Goal: Task Accomplishment & Management: Use online tool/utility

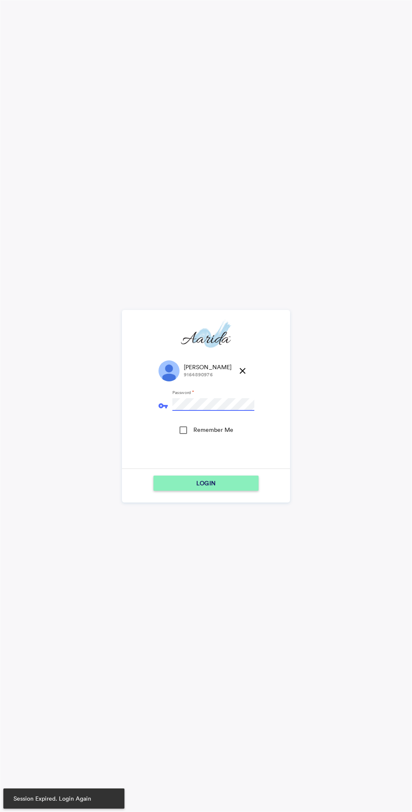
click at [187, 426] on div "Remember Me" at bounding box center [184, 430] width 8 height 8
click at [231, 486] on div "LOGIN" at bounding box center [206, 483] width 98 height 15
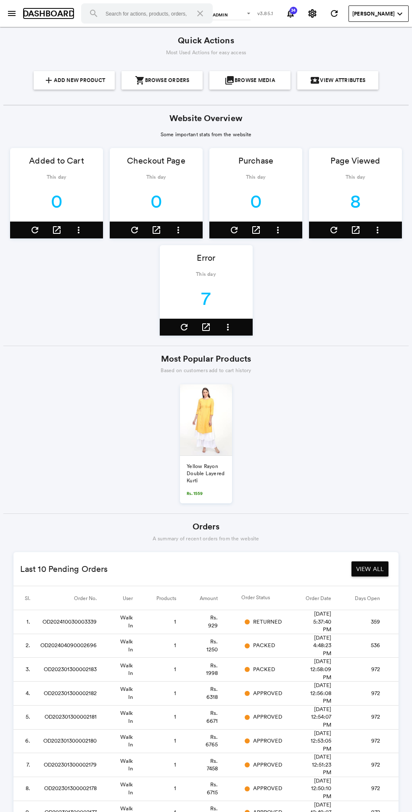
click at [26, 18] on link "DASHBOARD" at bounding box center [49, 14] width 52 height 12
click at [29, 9] on link "DASHBOARD" at bounding box center [49, 14] width 52 height 12
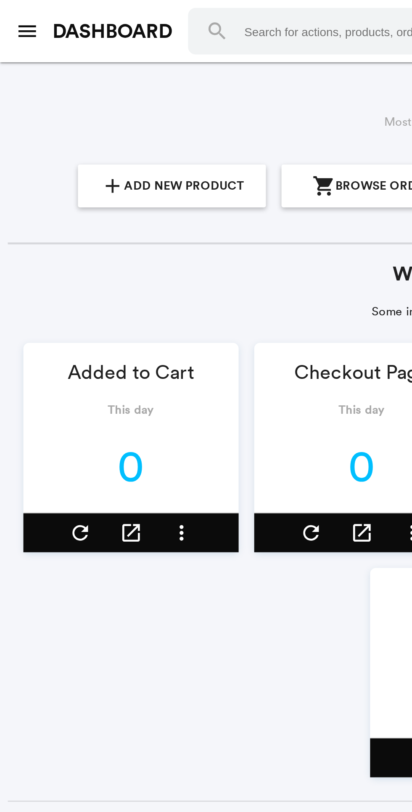
click at [16, 14] on md-icon "menu" at bounding box center [12, 13] width 10 height 10
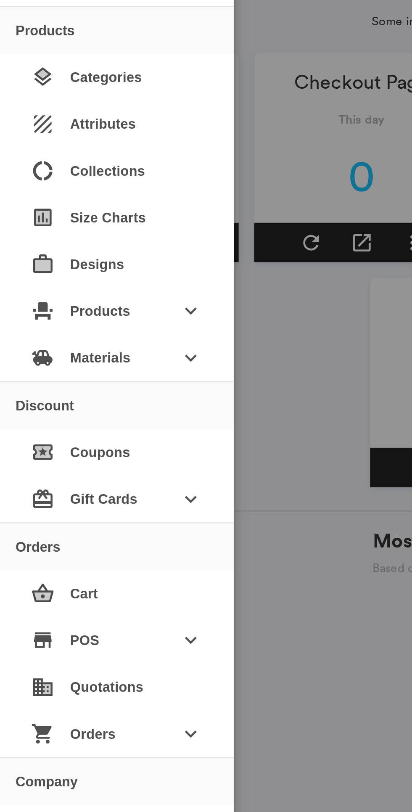
click at [72, 261] on div "event_seat Products keyboard_arrow_down" at bounding box center [50, 259] width 87 height 20
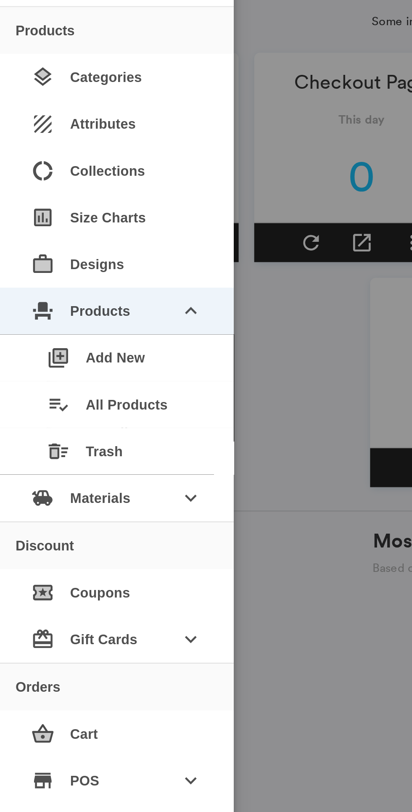
click at [65, 296] on div "playlist_add_check All Products" at bounding box center [53, 300] width 81 height 20
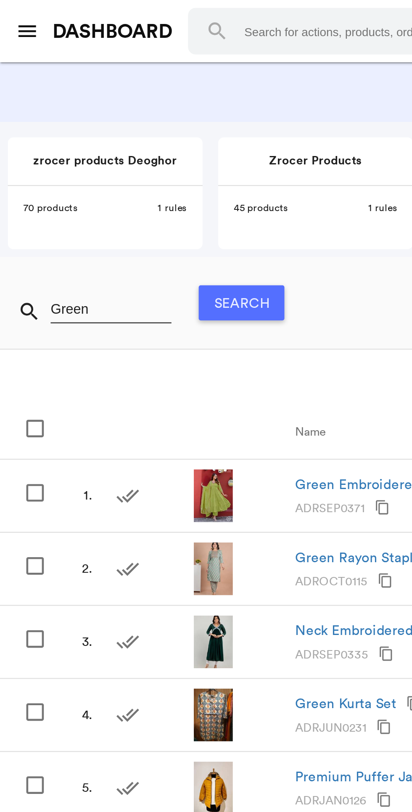
click at [46, 133] on input "Green" at bounding box center [48, 133] width 52 height 13
type input "Adroct0077"
click at [112, 135] on button "Search" at bounding box center [104, 130] width 37 height 15
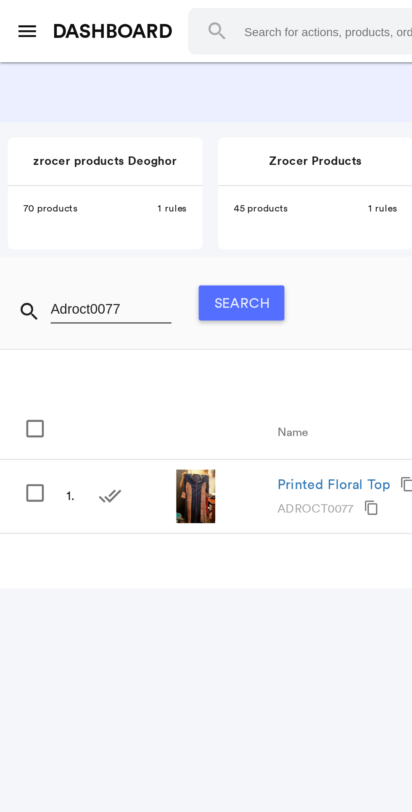
click at [59, 132] on input "Adroct0077" at bounding box center [48, 133] width 52 height 13
click at [56, 135] on input "Adroct0077" at bounding box center [48, 133] width 52 height 13
click at [66, 132] on input "Adroct0077" at bounding box center [48, 133] width 52 height 13
click at [66, 135] on input "Adroct0077" at bounding box center [48, 133] width 52 height 13
click at [109, 128] on button "Search" at bounding box center [104, 130] width 37 height 15
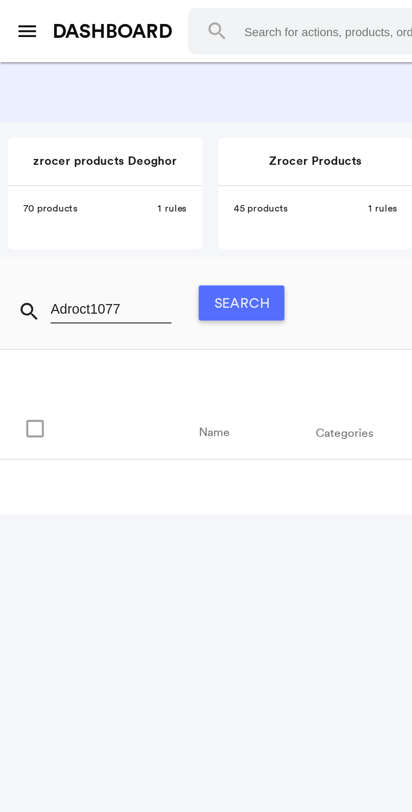
click at [66, 132] on input "Adroct1077" at bounding box center [48, 133] width 52 height 13
type input "@"
click at [116, 130] on button "Search" at bounding box center [104, 130] width 37 height 15
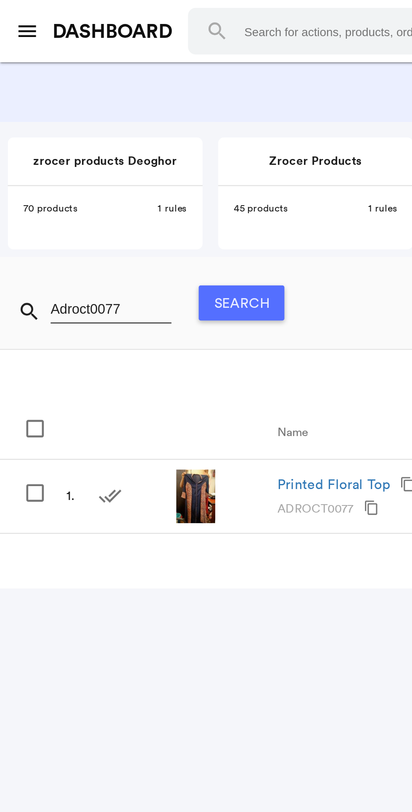
click at [60, 122] on form "search Adroct0077 Search" at bounding box center [66, 131] width 119 height 26
click at [57, 136] on input "Adroct0077" at bounding box center [48, 133] width 52 height 13
click at [112, 129] on button "Search" at bounding box center [104, 130] width 37 height 15
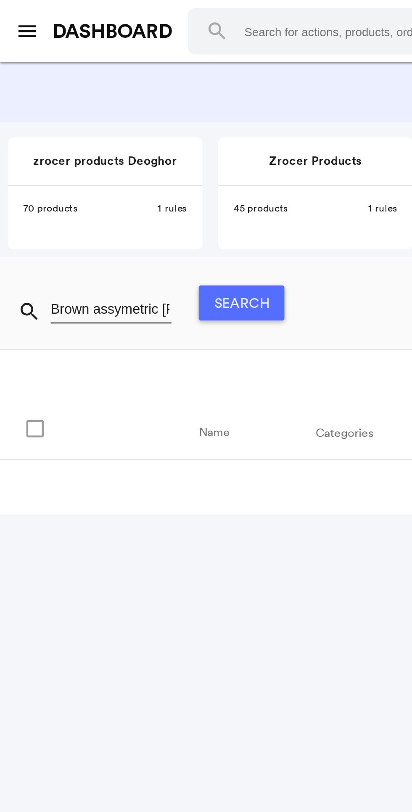
click at [66, 131] on input "Brown assymetric [PERSON_NAME]" at bounding box center [48, 133] width 52 height 13
click at [67, 131] on input "Brown assymetric [PERSON_NAME]" at bounding box center [48, 133] width 52 height 13
click at [65, 130] on input "Brown assymetric [PERSON_NAME]" at bounding box center [48, 133] width 52 height 13
click at [57, 135] on input "Brown assymetric [PERSON_NAME]" at bounding box center [48, 133] width 52 height 13
click at [119, 131] on button "Search" at bounding box center [104, 130] width 37 height 15
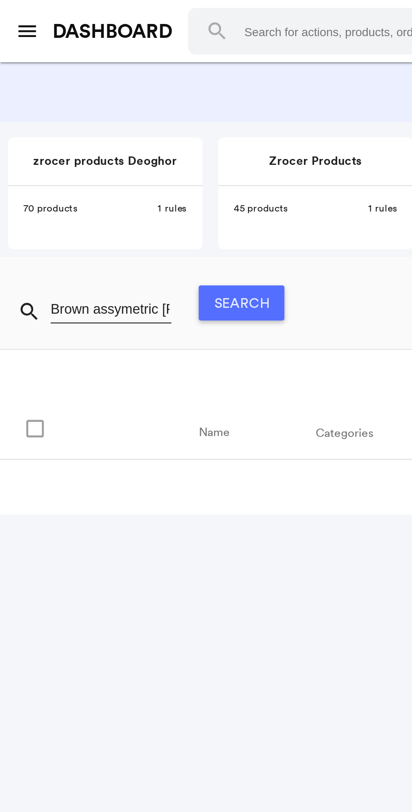
click at [62, 135] on input "Brown assymetric [PERSON_NAME]" at bounding box center [48, 133] width 52 height 13
click at [106, 137] on button "Search" at bounding box center [104, 130] width 37 height 15
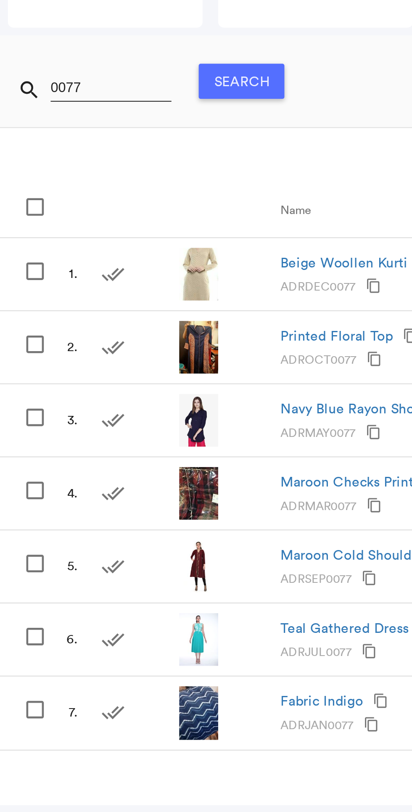
click at [54, 135] on input "0077" at bounding box center [48, 133] width 52 height 13
type input "1077"
click at [104, 138] on button "Search" at bounding box center [104, 130] width 37 height 15
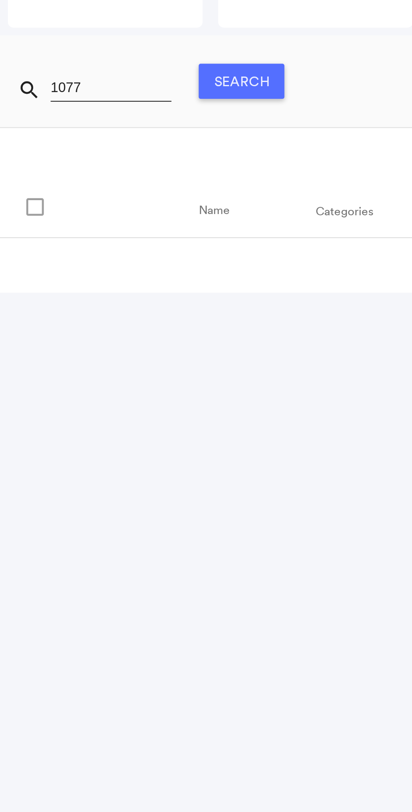
click at [53, 131] on input "1077" at bounding box center [48, 133] width 52 height 13
click at [102, 131] on button "Search" at bounding box center [104, 130] width 37 height 15
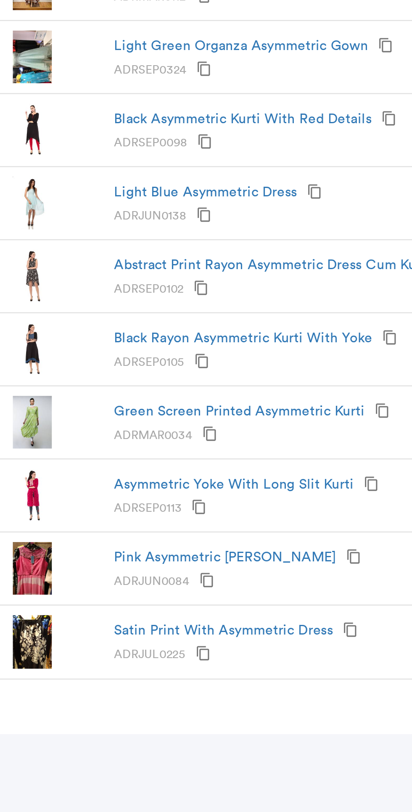
scroll to position [0, 78]
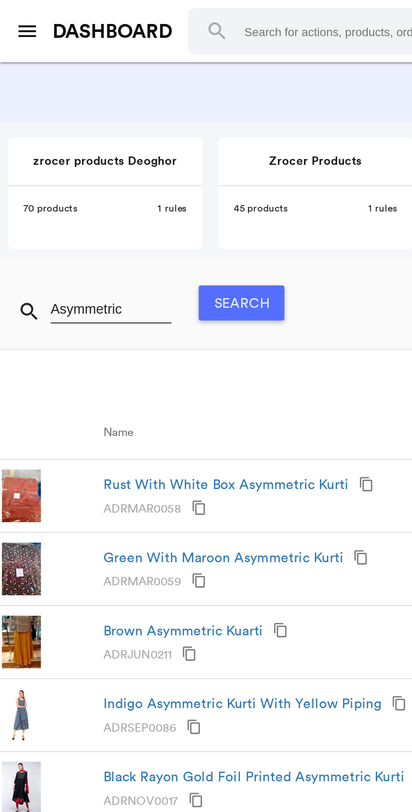
click at [65, 128] on input "Asymmetric" at bounding box center [48, 133] width 52 height 13
type input "Kuarti"
click at [110, 134] on button "Search" at bounding box center [104, 130] width 37 height 15
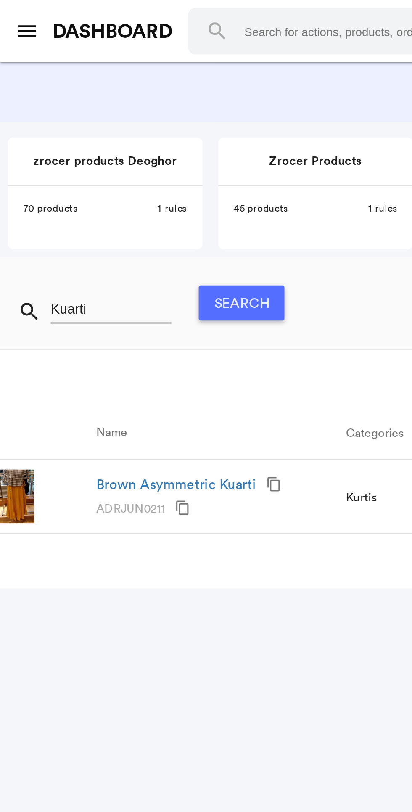
click at [13, 213] on img at bounding box center [6, 214] width 17 height 23
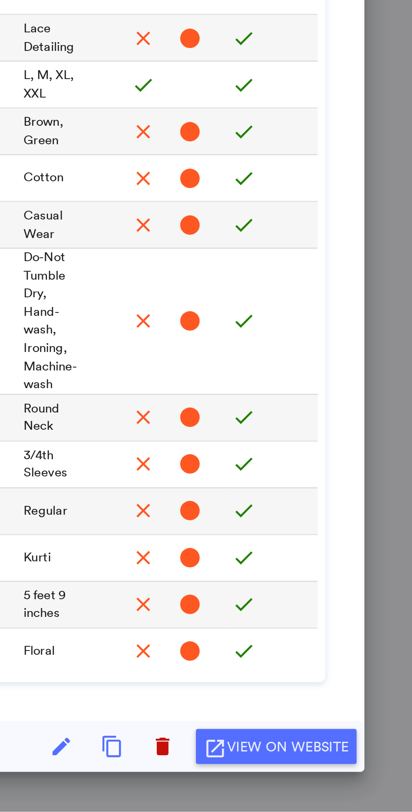
scroll to position [0, 0]
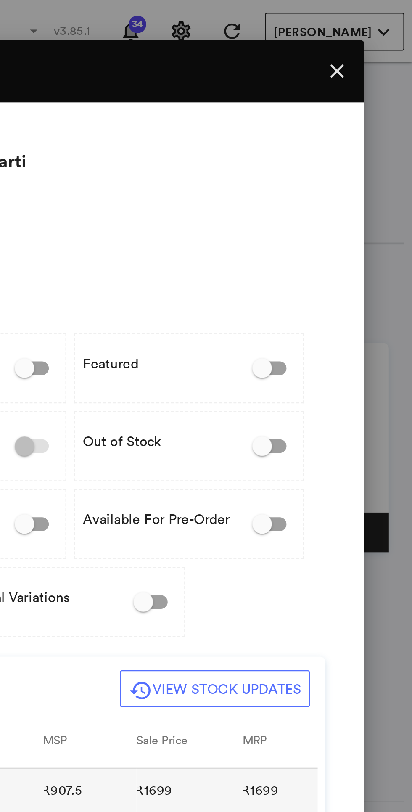
click at [378, 33] on md-icon "close" at bounding box center [380, 31] width 10 height 10
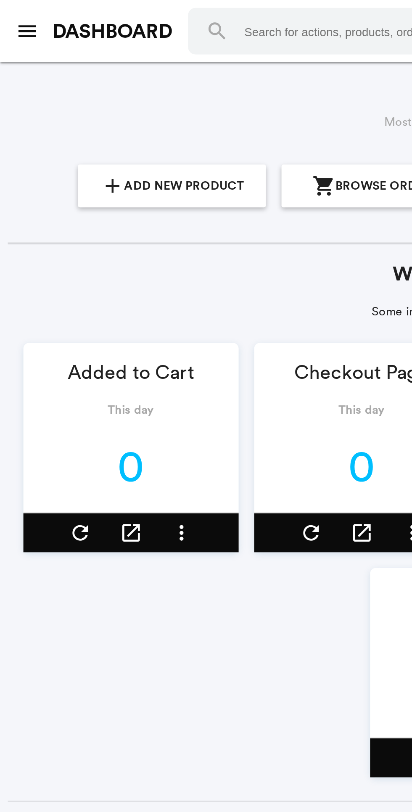
click at [14, 21] on button "menu" at bounding box center [11, 13] width 17 height 17
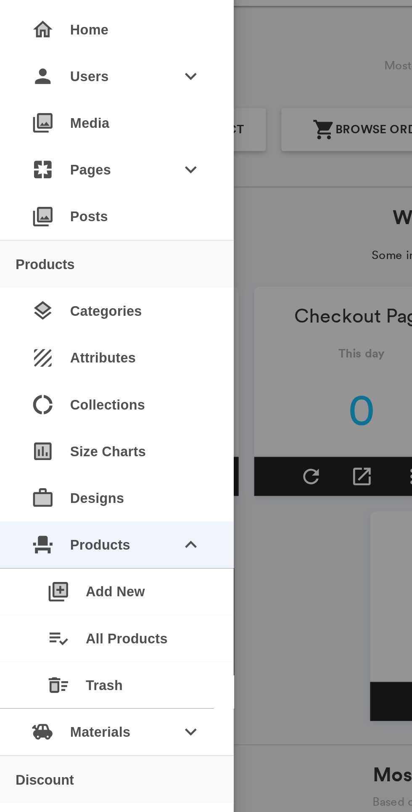
click at [75, 299] on div "playlist_add_check All Products" at bounding box center [53, 300] width 81 height 20
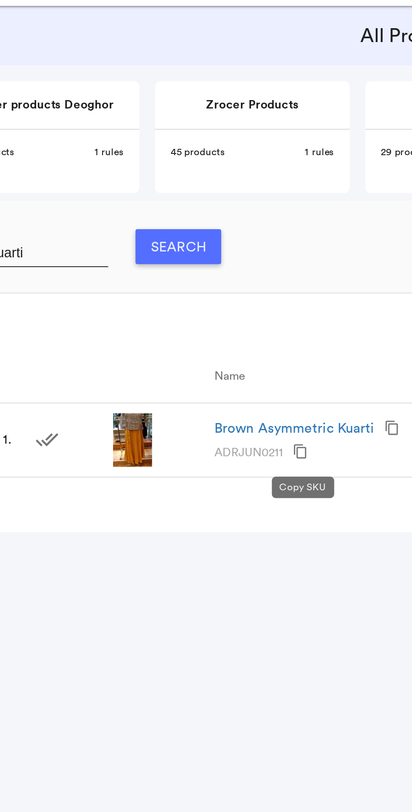
click at [159, 218] on md-icon "content_copy" at bounding box center [156, 219] width 7 height 7
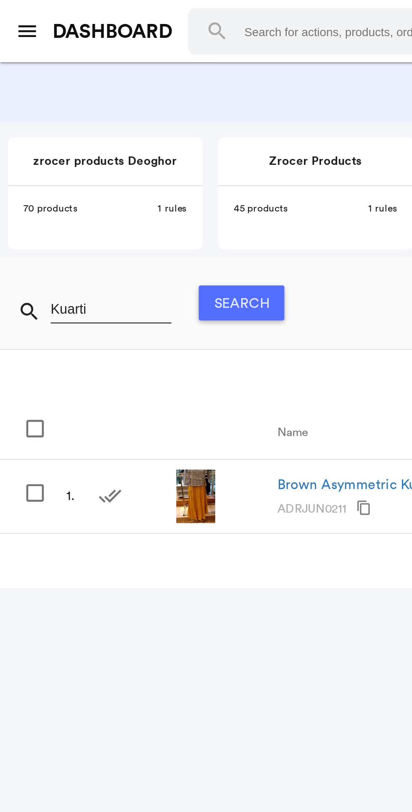
click at [13, 17] on md-icon "menu" at bounding box center [12, 13] width 10 height 10
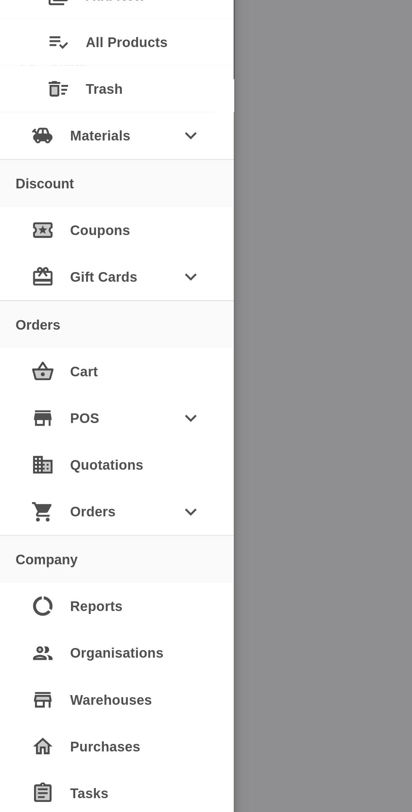
click at [74, 506] on div "shopping_cart Orders keyboard_arrow_down" at bounding box center [50, 502] width 87 height 20
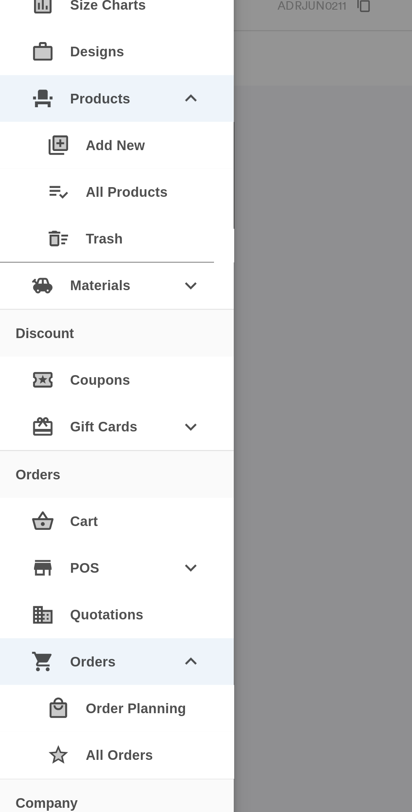
click at [77, 465] on md-icon "keyboard_arrow_down" at bounding box center [82, 462] width 10 height 10
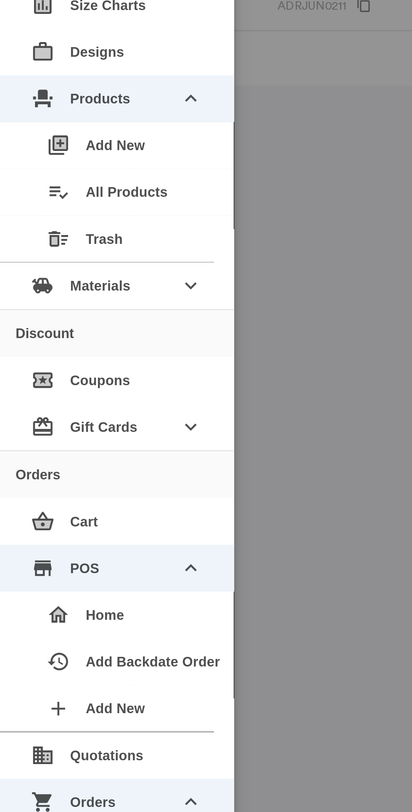
click at [69, 516] on div "add Add New" at bounding box center [53, 523] width 81 height 20
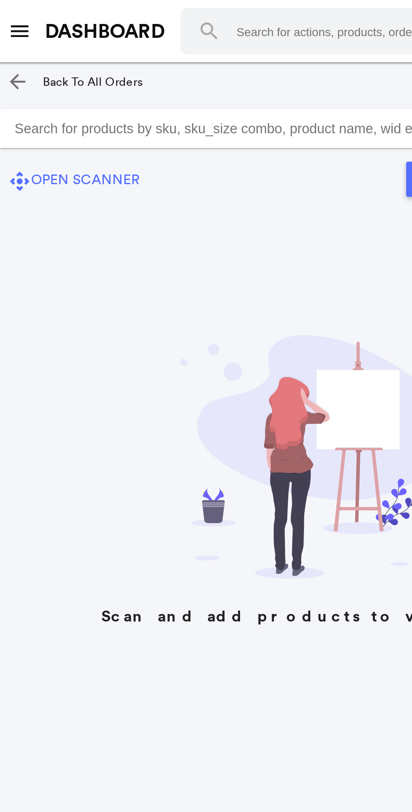
paste input "ADRJUN0211"
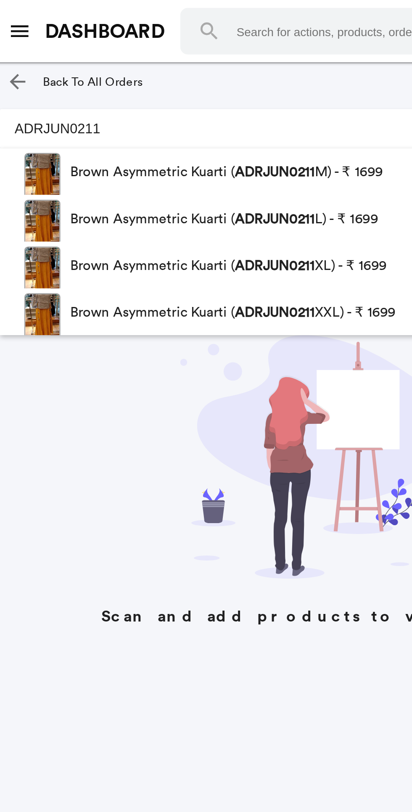
type input "ADRJUN0211"
click at [150, 136] on p "Brown Asymmetric Kuarti ( ADRJUN0211 XXL) - ₹ 1699" at bounding box center [104, 134] width 140 height 20
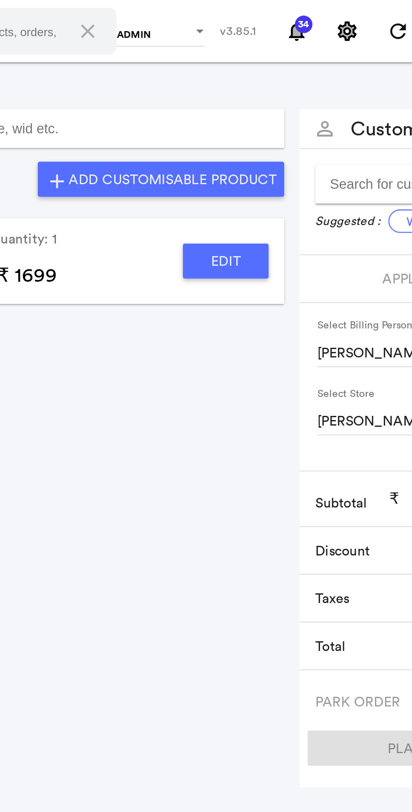
click at [272, 110] on button "Edit" at bounding box center [259, 112] width 37 height 15
type input "Brown Asymmetric Kuarti"
type input "1"
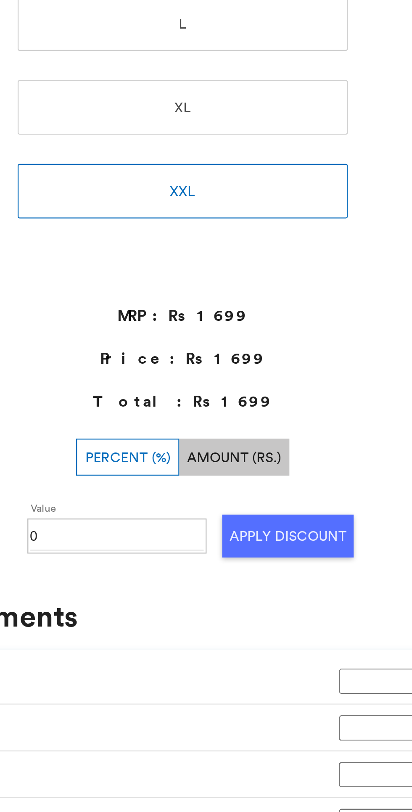
click at [248, 458] on input "0" at bounding box center [229, 457] width 75 height 13
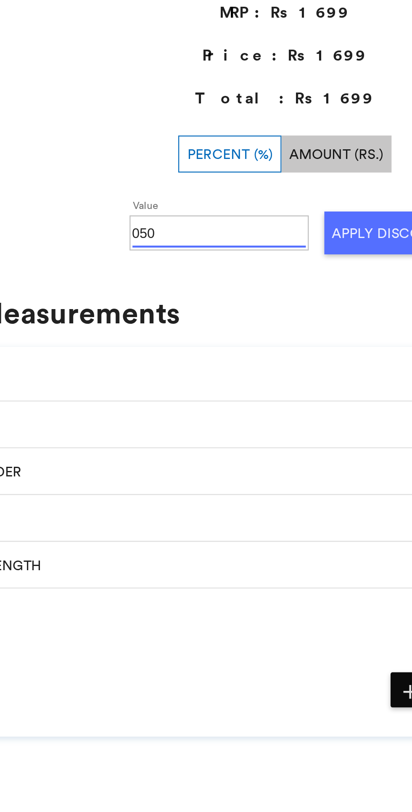
type input "050"
click at [294, 460] on button "Apply Discount" at bounding box center [303, 457] width 57 height 19
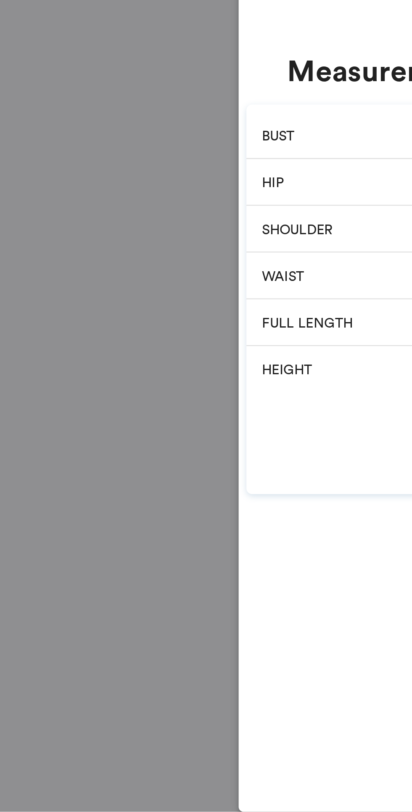
click at [60, 719] on md-backdrop at bounding box center [206, 419] width 412 height 785
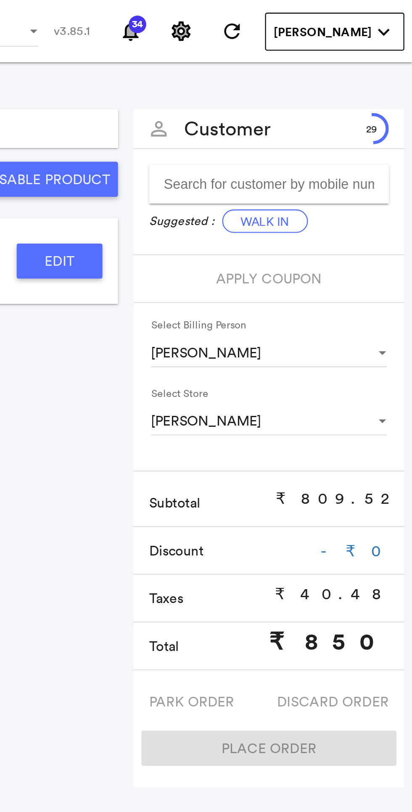
click at [347, 97] on button "Walk In" at bounding box center [348, 95] width 37 height 10
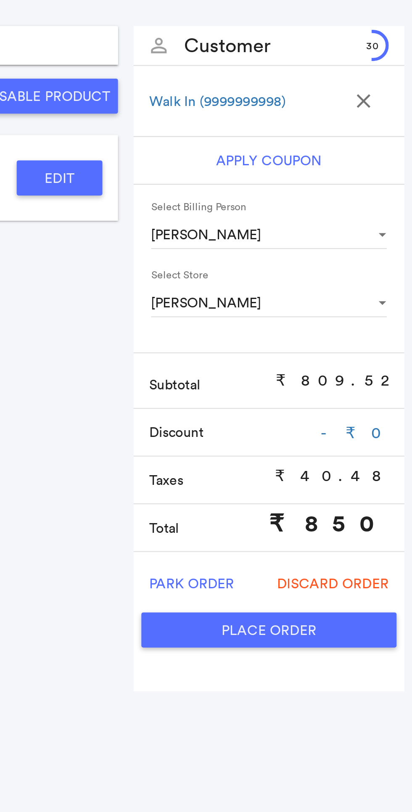
click at [322, 288] on span "Park Order" at bounding box center [317, 287] width 37 height 15
